Goal: Information Seeking & Learning: Learn about a topic

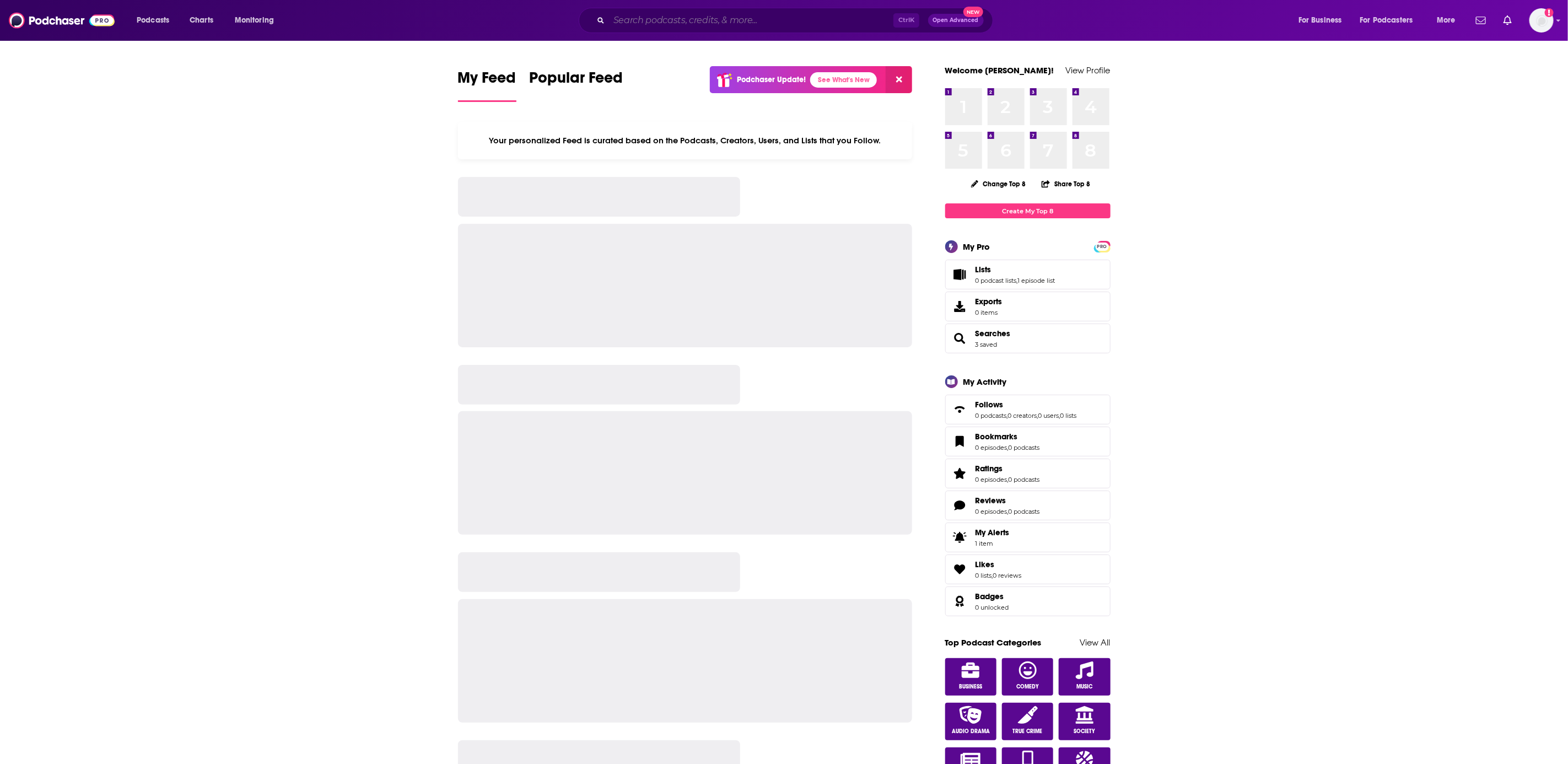
click at [670, 12] on input "Search podcasts, credits, & more..." at bounding box center [751, 20] width 284 height 17
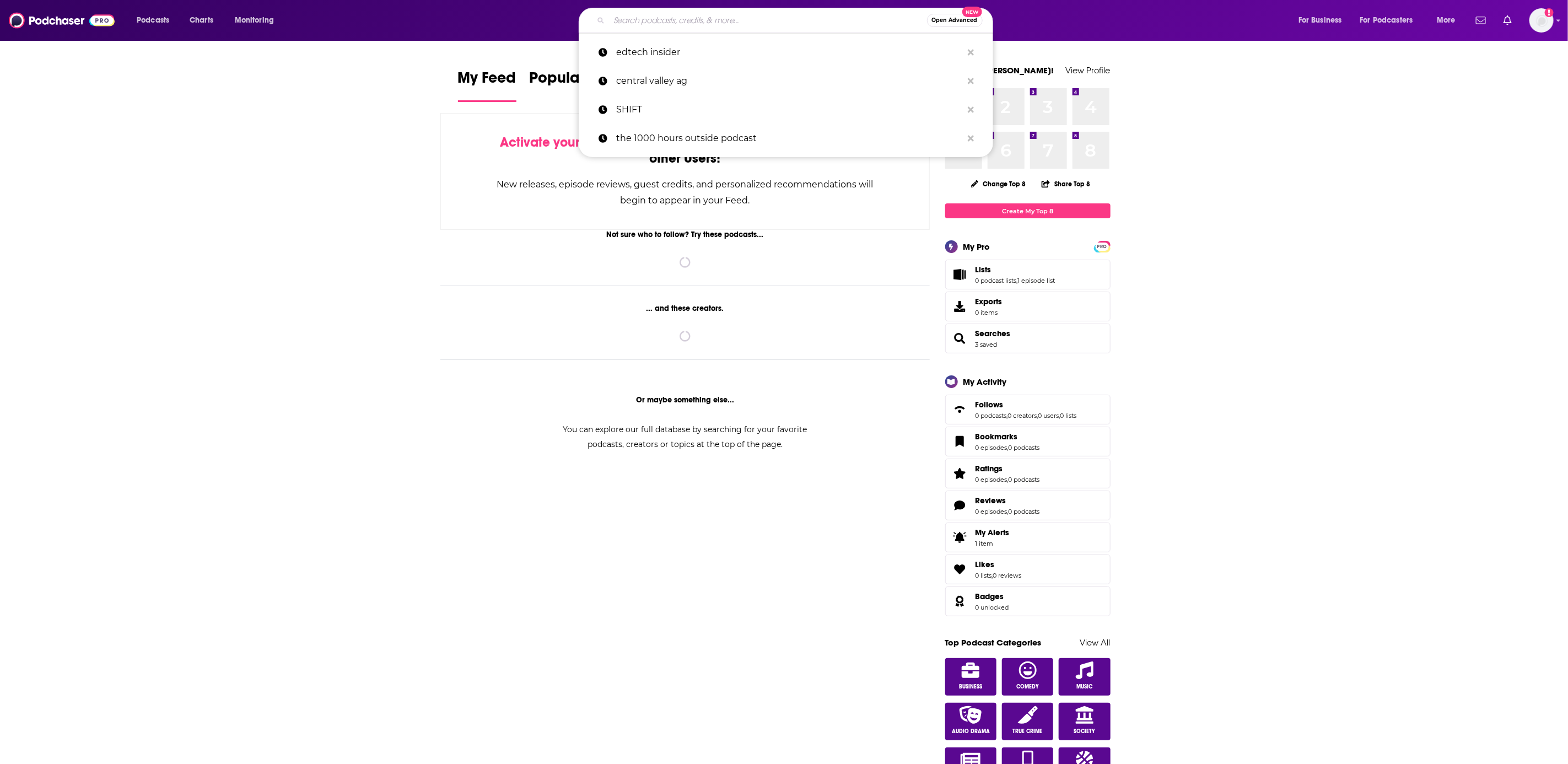
paste input "The Rural Health Voice"
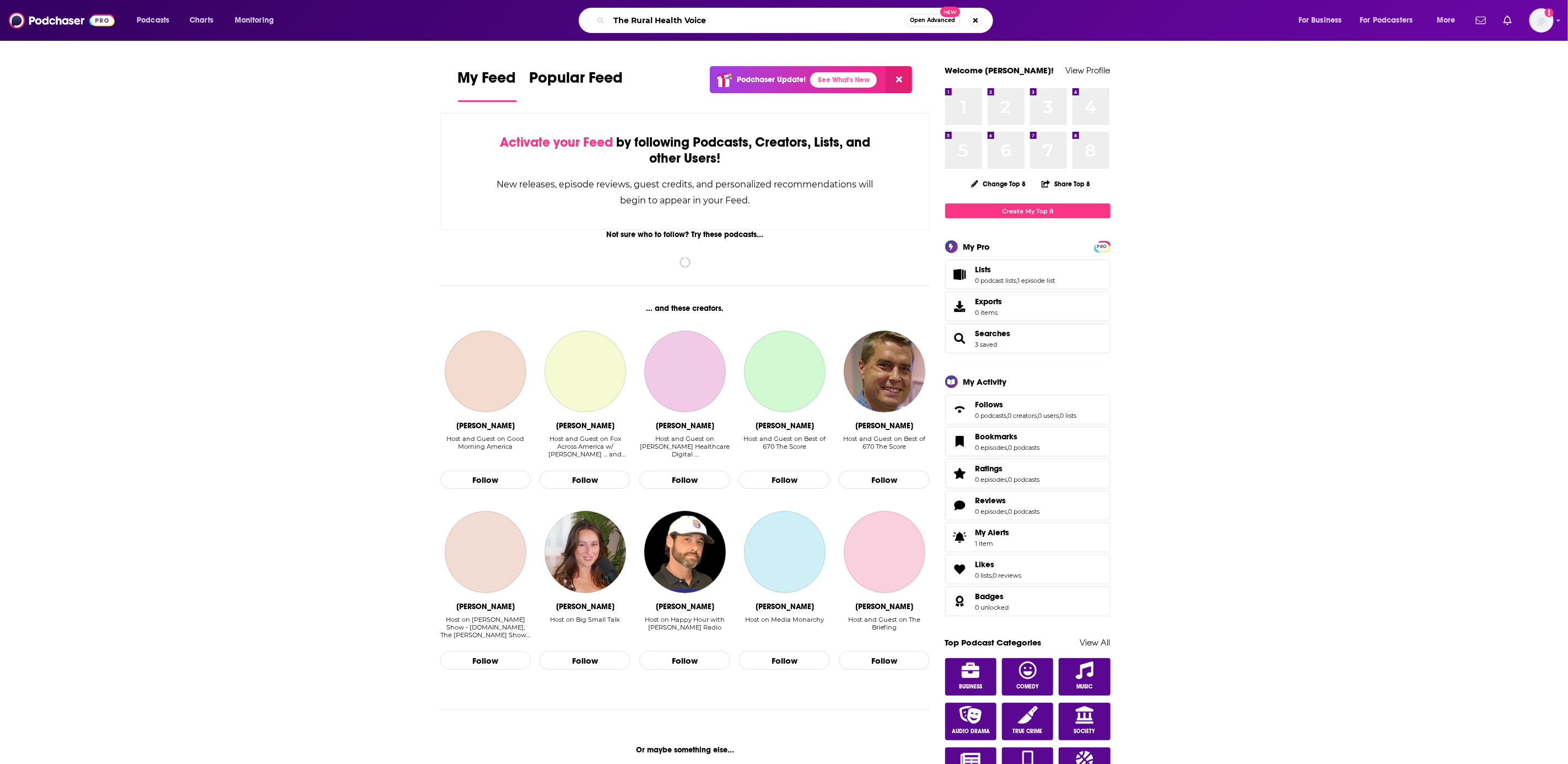
type input "The Rural Health Voice"
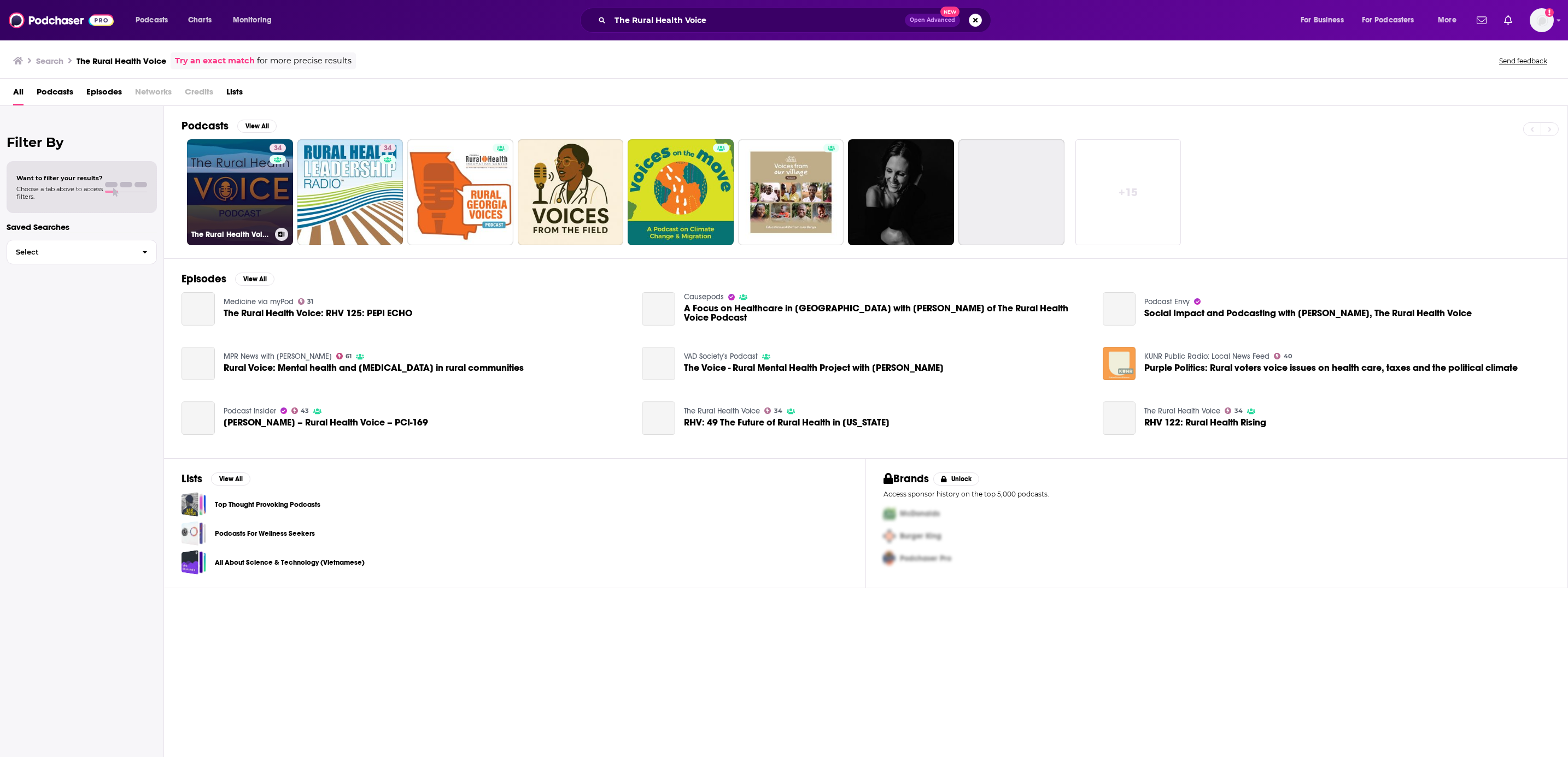
click at [220, 177] on link "34 The Rural Health Voice" at bounding box center [240, 192] width 106 height 106
